Goal: Information Seeking & Learning: Learn about a topic

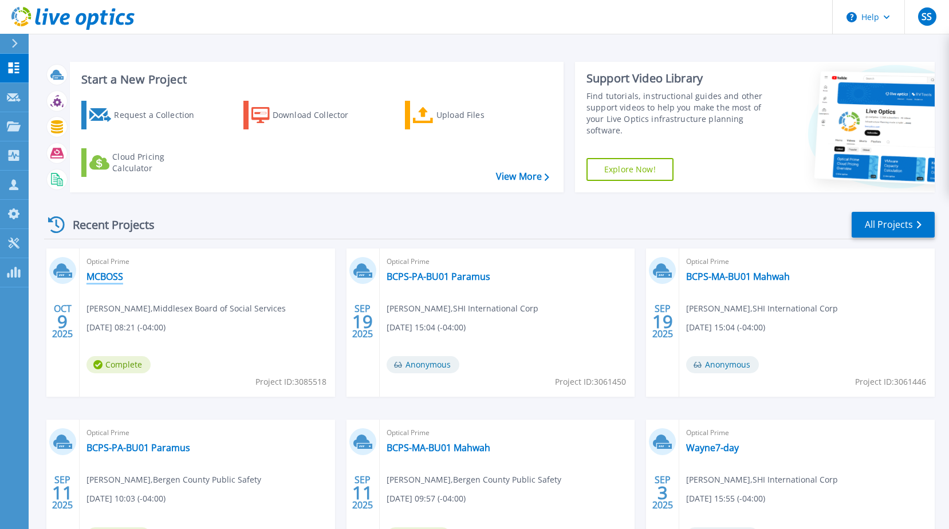
click at [112, 278] on link "MCBOSS" at bounding box center [104, 276] width 37 height 11
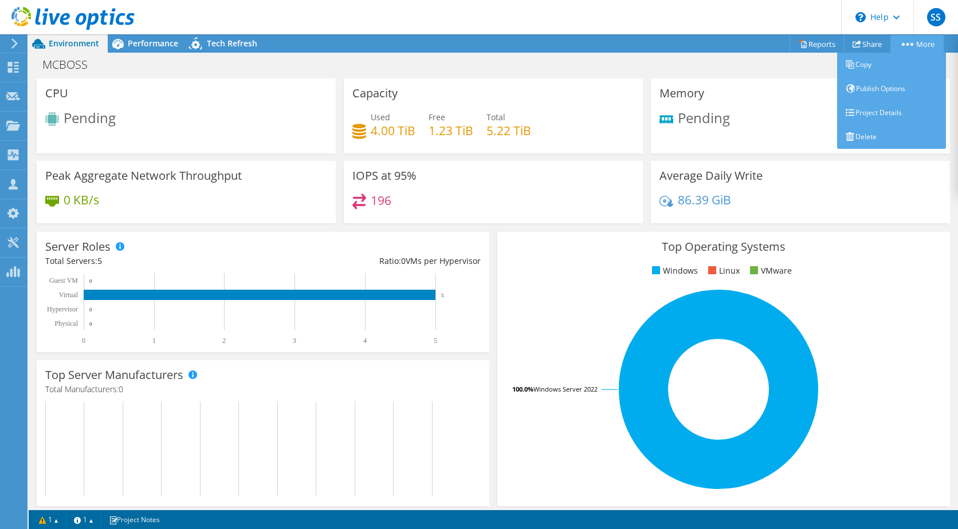
click at [915, 41] on link "More" at bounding box center [916, 44] width 53 height 18
click at [899, 109] on link "Project Details" at bounding box center [891, 113] width 109 height 24
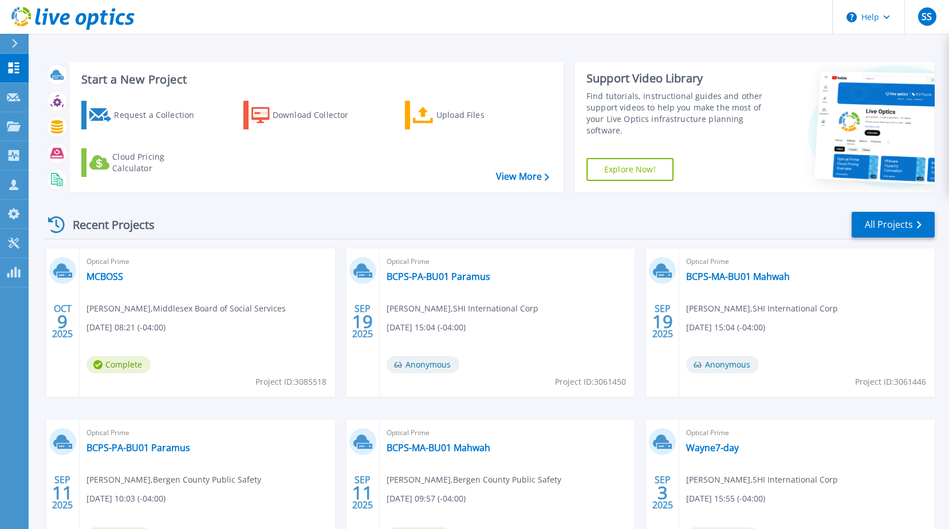
scroll to position [105, 0]
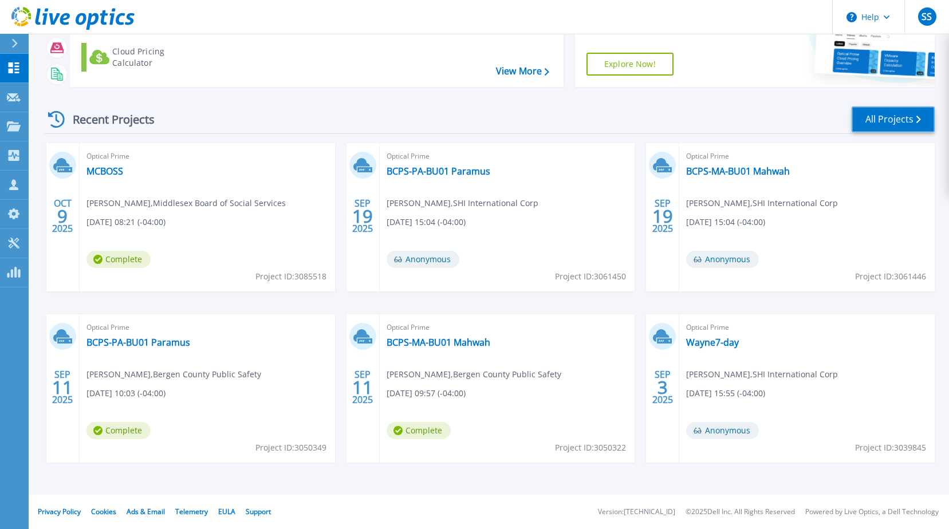
click at [888, 126] on link "All Projects" at bounding box center [893, 120] width 83 height 26
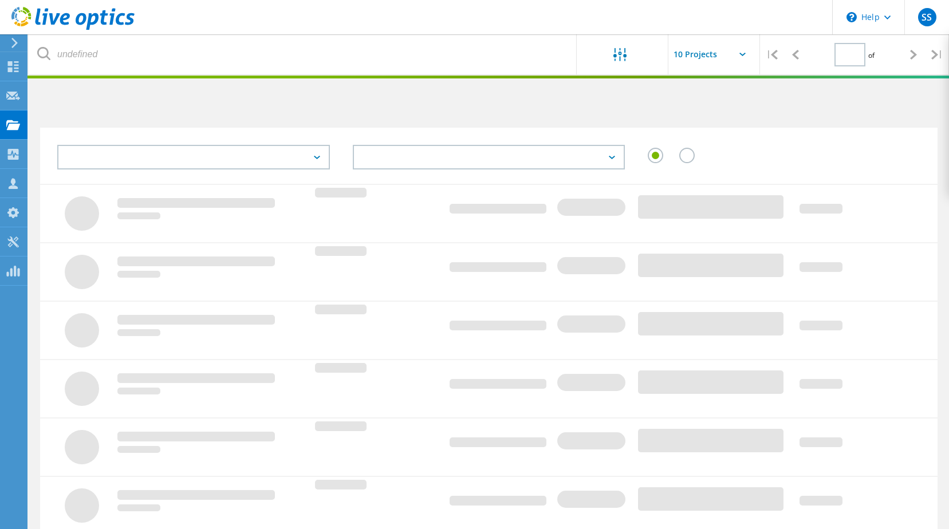
type input "1"
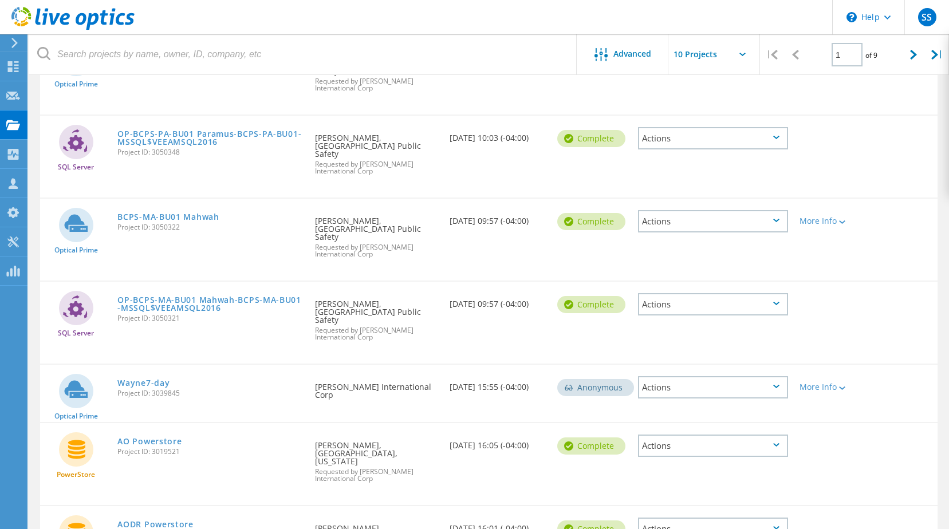
scroll to position [428, 0]
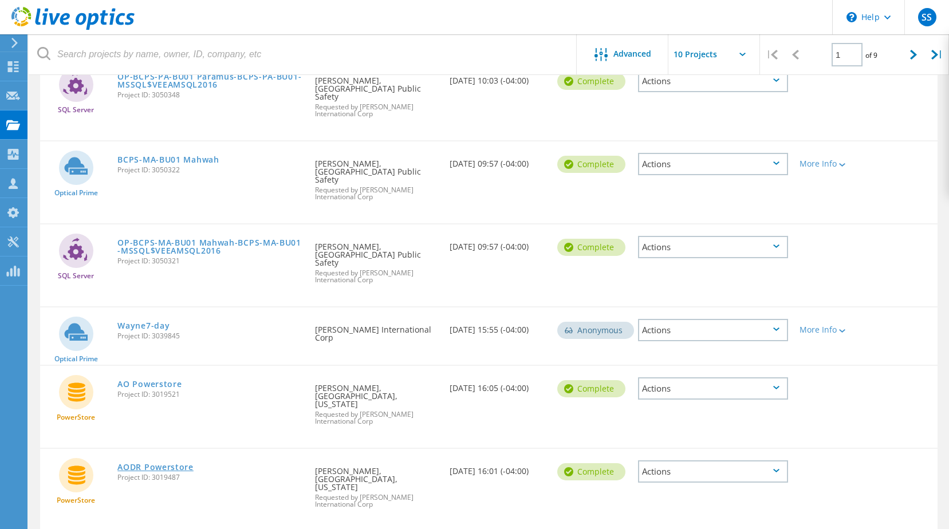
click at [165, 463] on link "AODR Powerstore" at bounding box center [155, 467] width 76 height 8
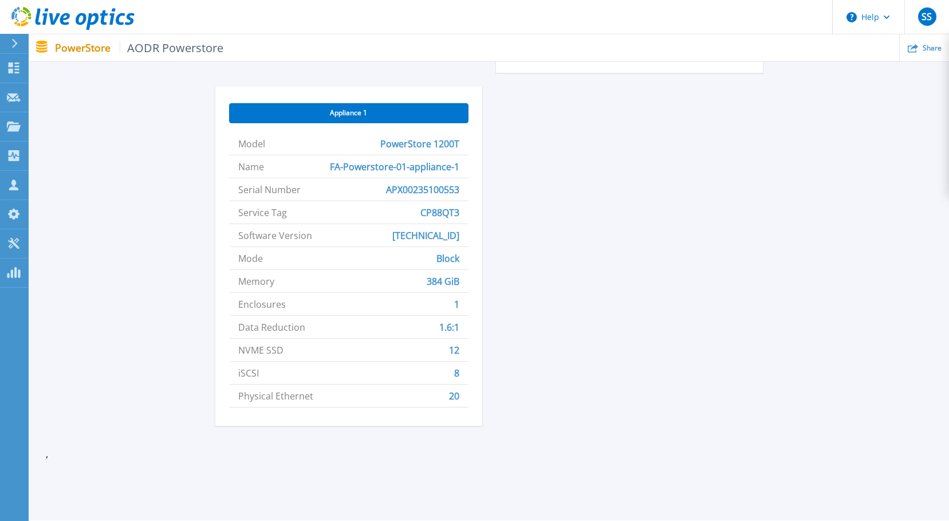
scroll to position [286, 0]
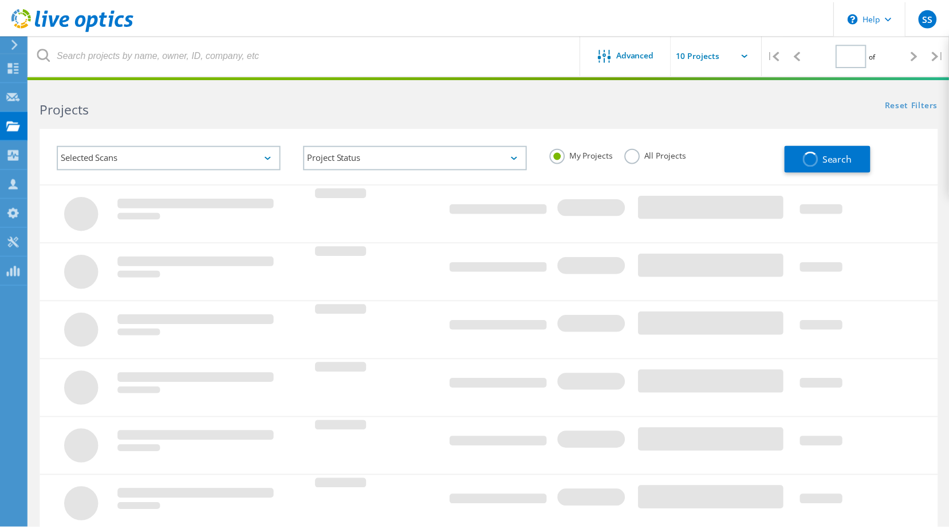
scroll to position [285, 0]
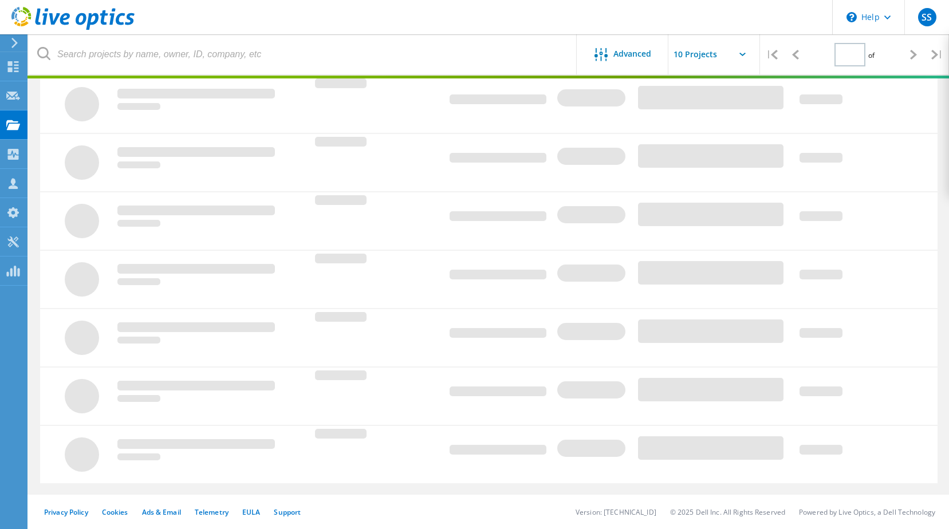
type input "1"
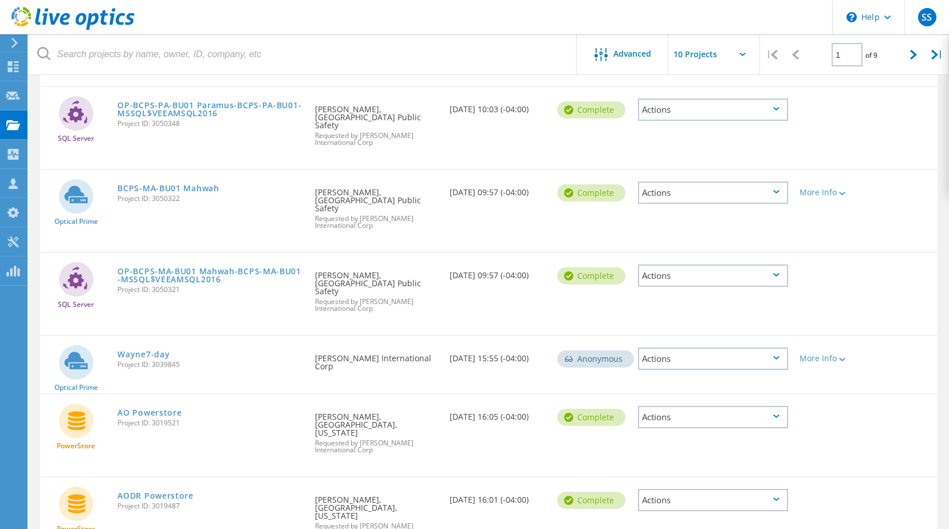
scroll to position [428, 0]
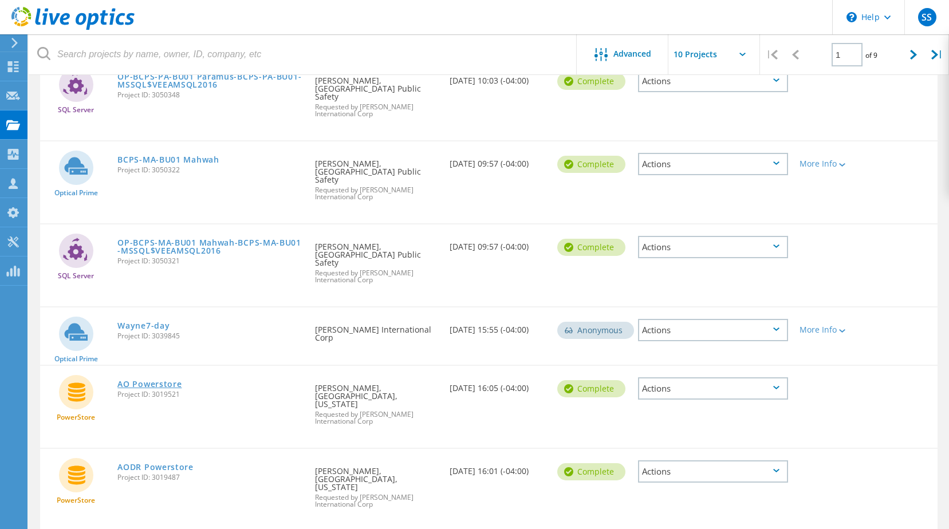
click at [162, 380] on link "AO Powerstore" at bounding box center [149, 384] width 64 height 8
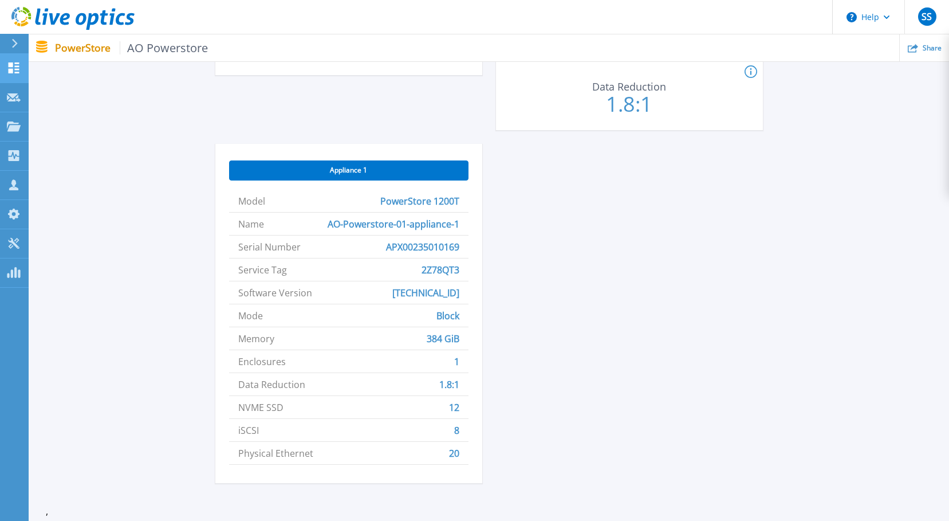
scroll to position [401, 0]
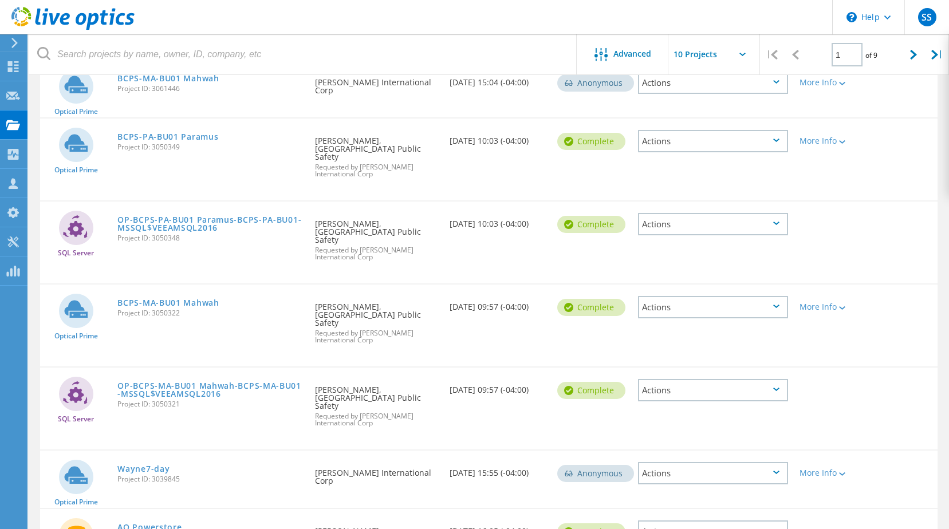
scroll to position [428, 0]
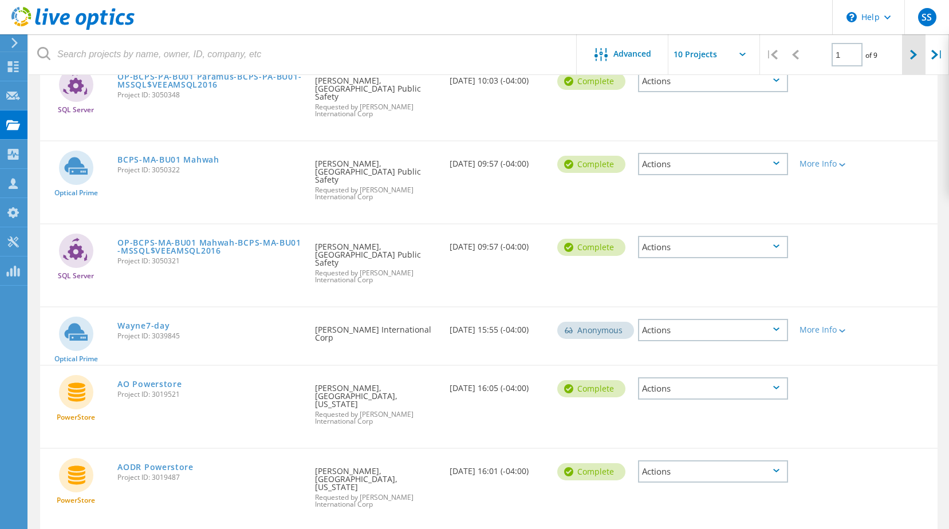
click at [912, 56] on icon at bounding box center [913, 55] width 7 height 10
type input "2"
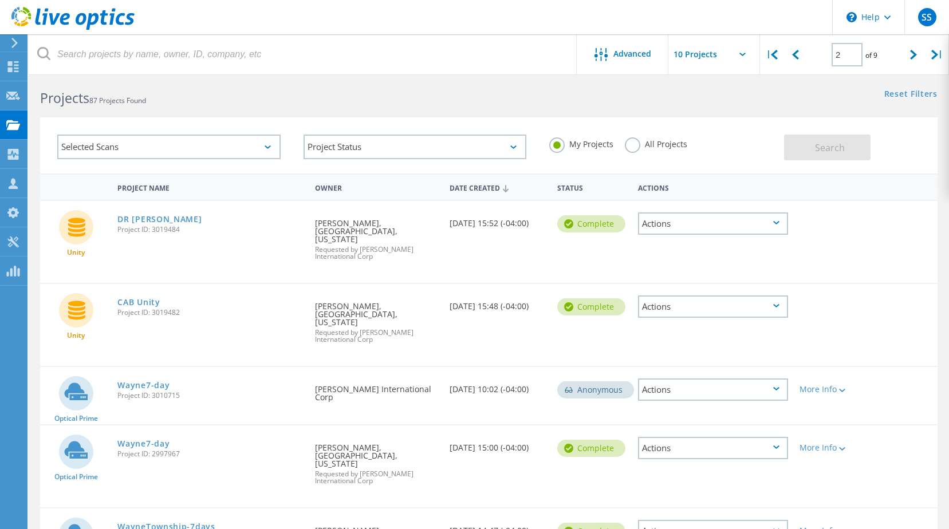
scroll to position [0, 0]
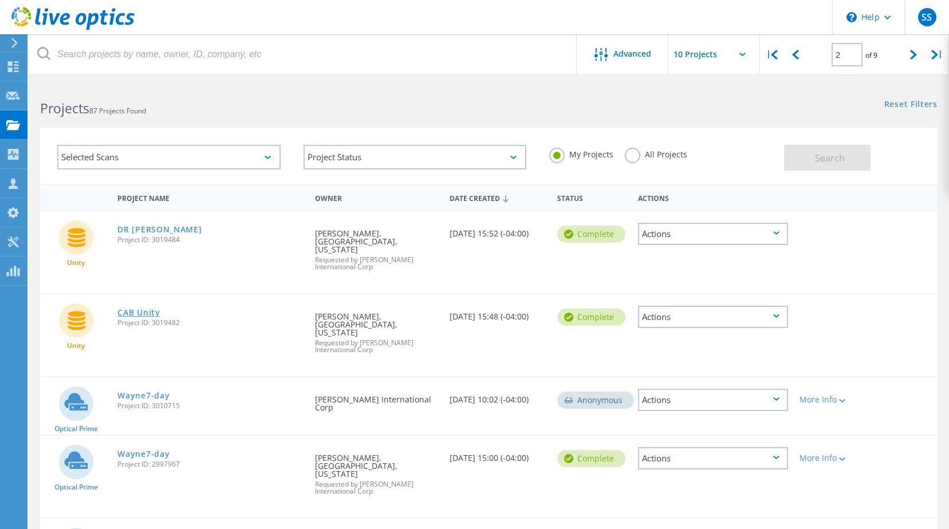
click at [147, 309] on link "CAB Unity" at bounding box center [138, 313] width 42 height 8
